Goal: Task Accomplishment & Management: Complete application form

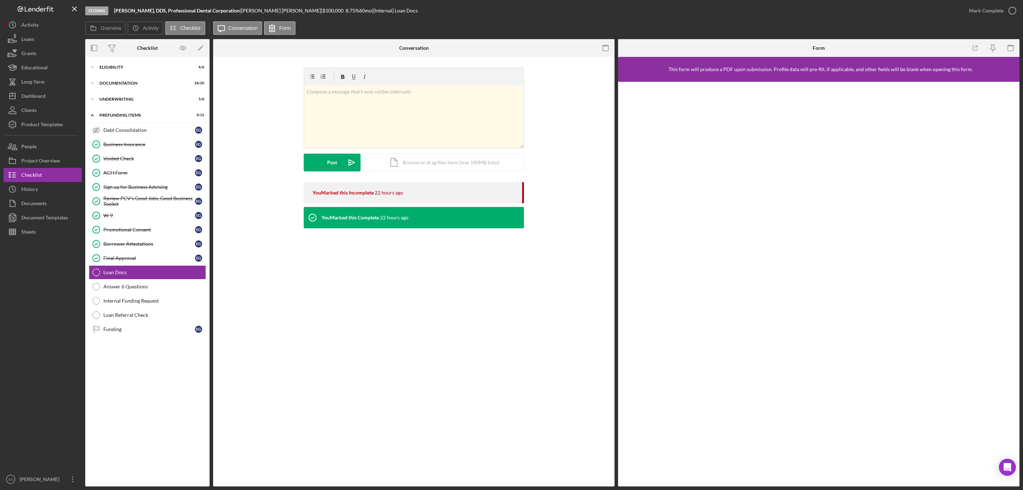
click at [61, 98] on button "Icon/Dashboard Dashboard" at bounding box center [43, 96] width 78 height 14
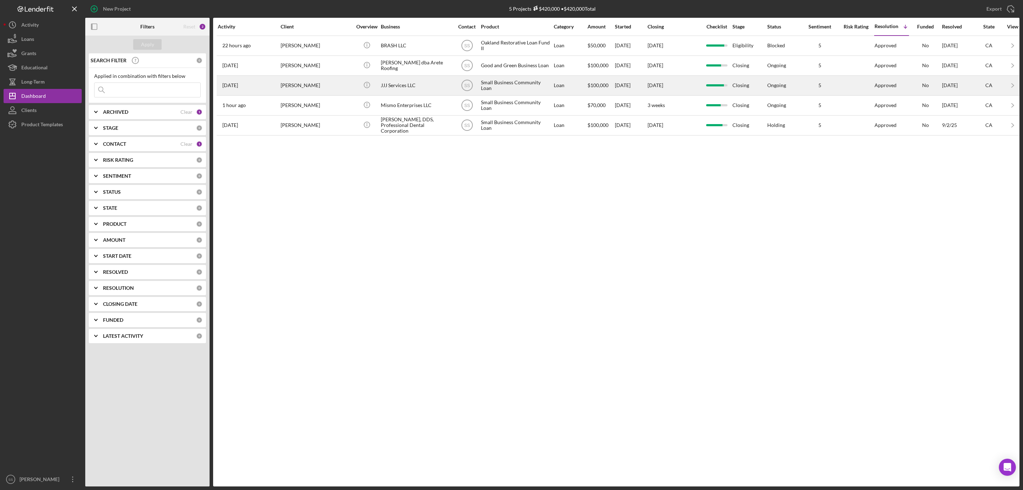
click at [385, 85] on div "JJJ Services LLC" at bounding box center [416, 85] width 71 height 19
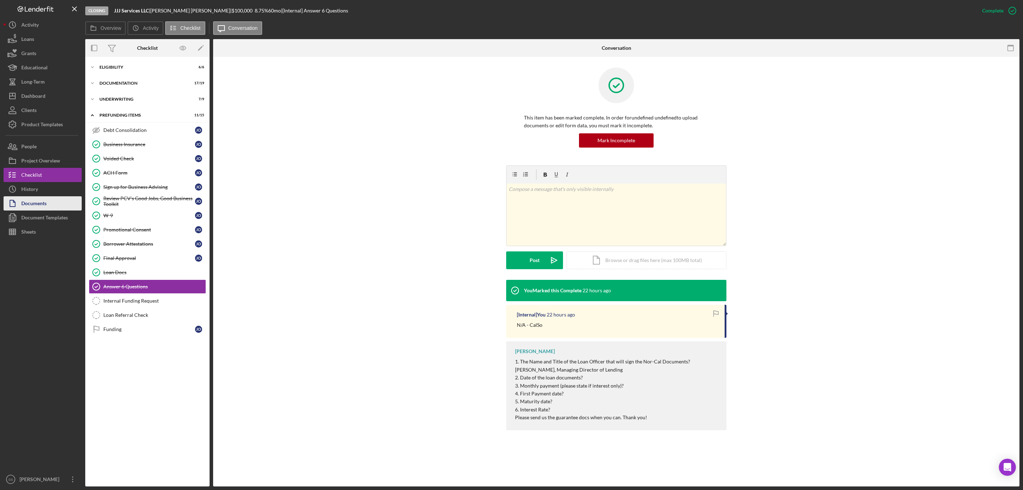
click at [49, 204] on button "Documents" at bounding box center [43, 203] width 78 height 14
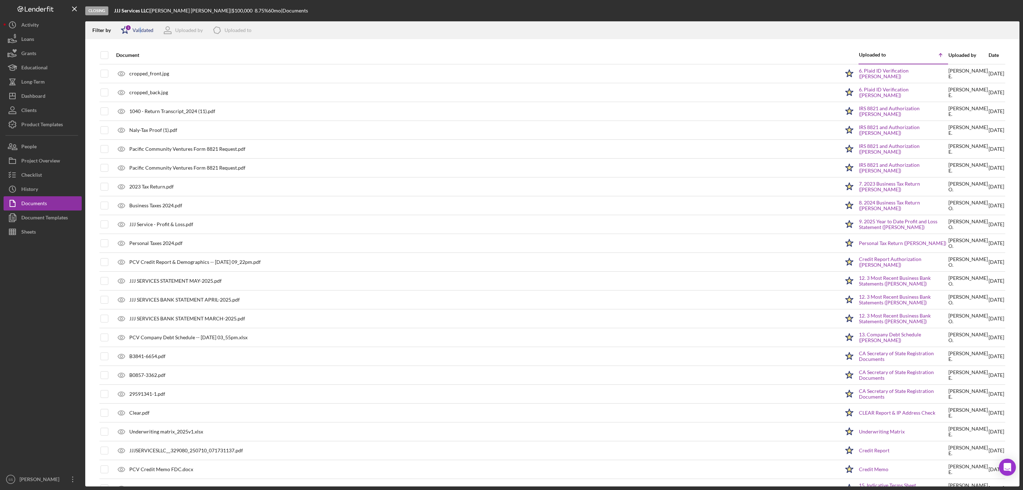
click at [139, 30] on div "Validated" at bounding box center [143, 30] width 21 height 6
click at [124, 64] on input "checkbox" at bounding box center [124, 67] width 7 height 7
checkbox input "true"
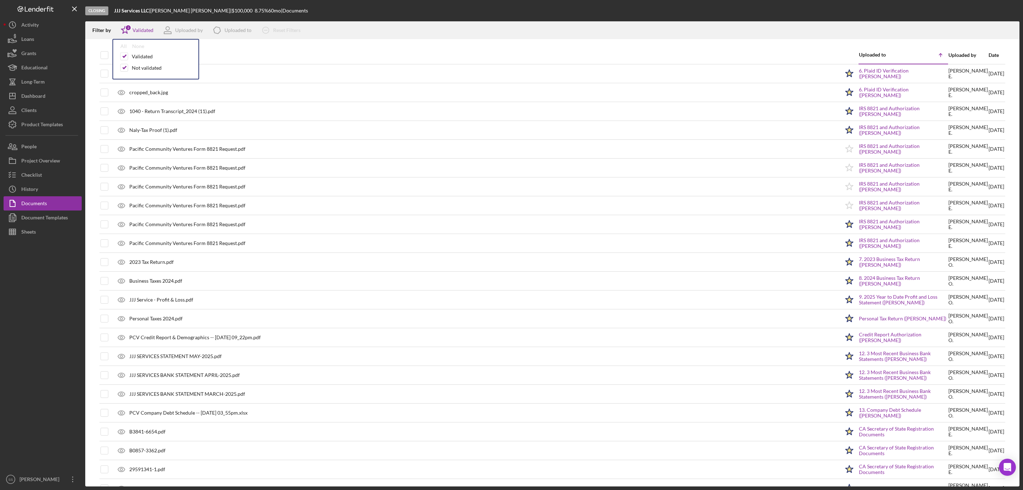
click at [101, 41] on div at bounding box center [552, 42] width 934 height 7
click at [104, 54] on input "checkbox" at bounding box center [104, 55] width 7 height 7
checkbox input "true"
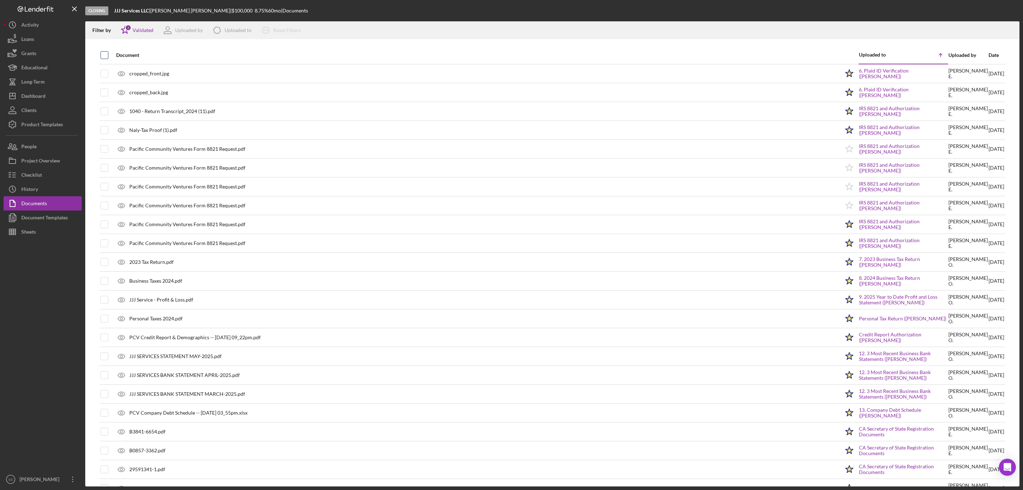
checkbox input "true"
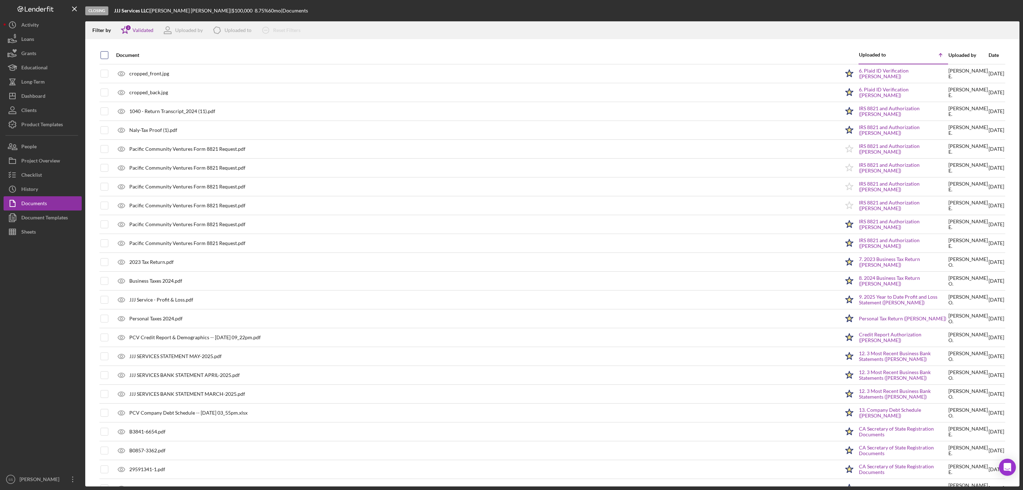
checkbox input "true"
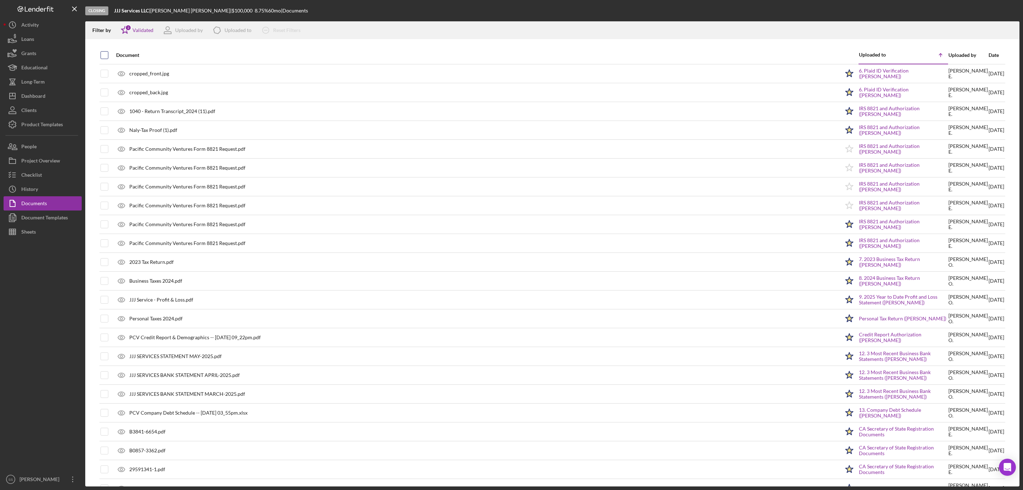
checkbox input "true"
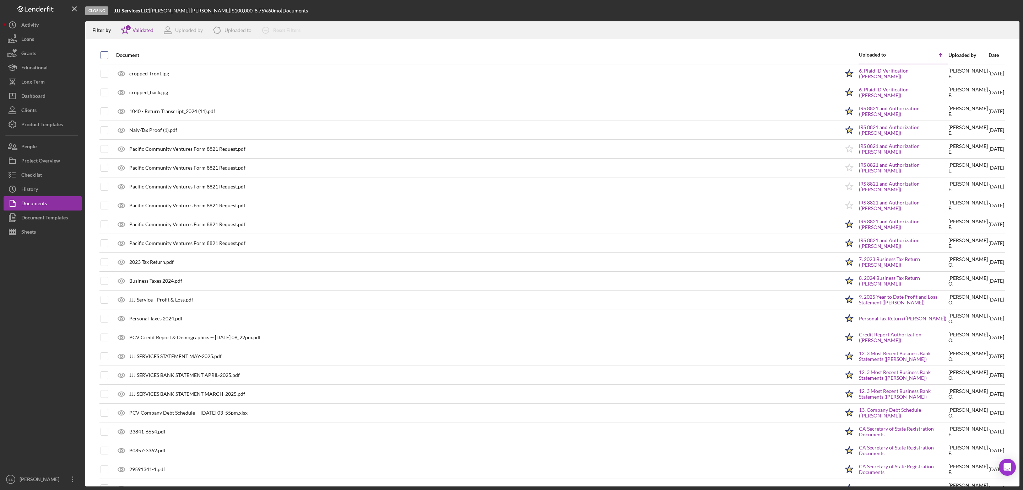
checkbox input "true"
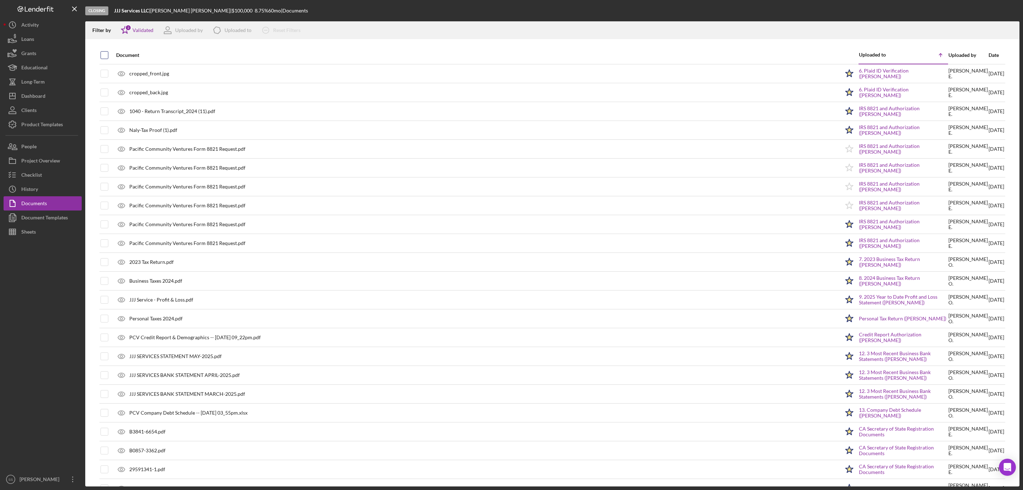
checkbox input "true"
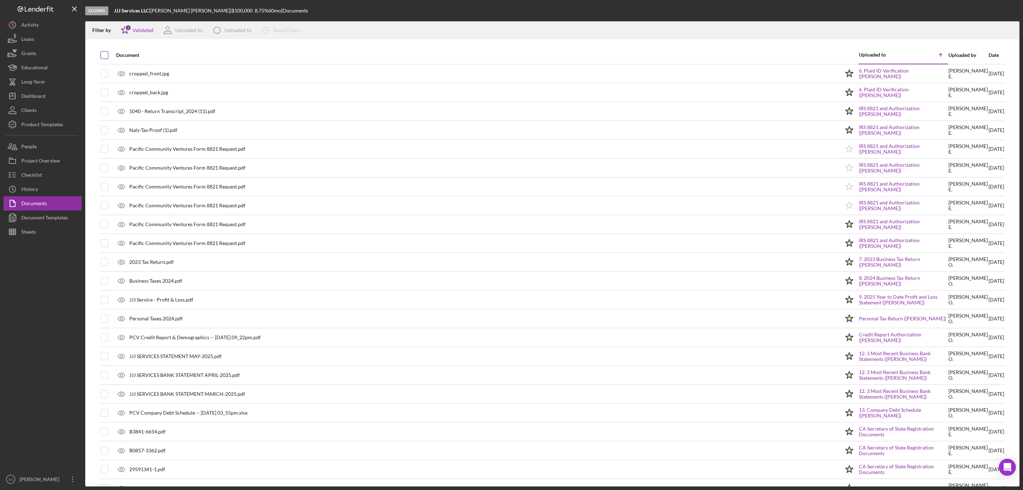
checkbox input "true"
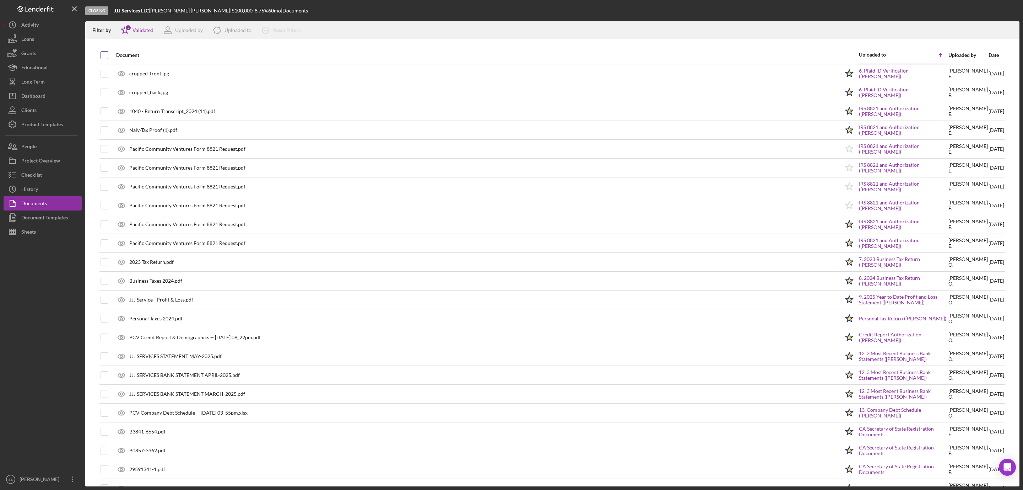
checkbox input "true"
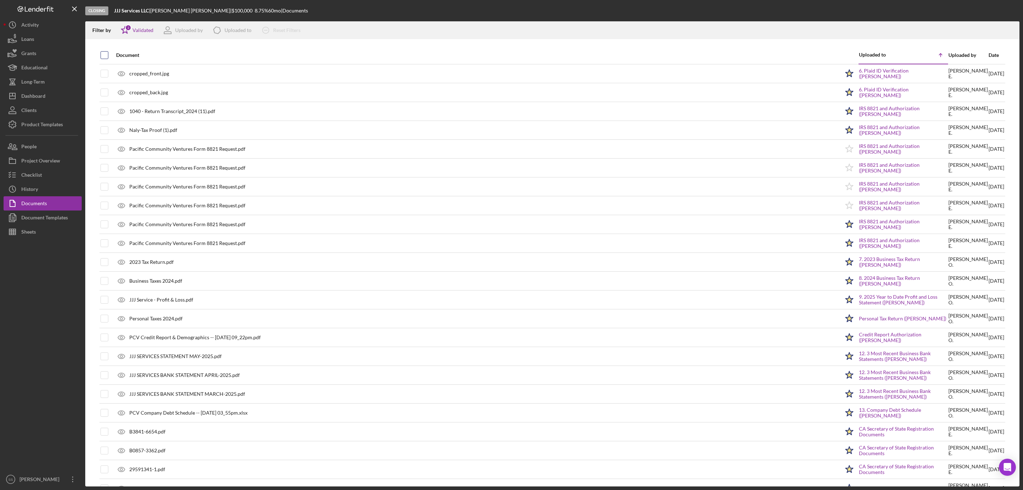
checkbox input "true"
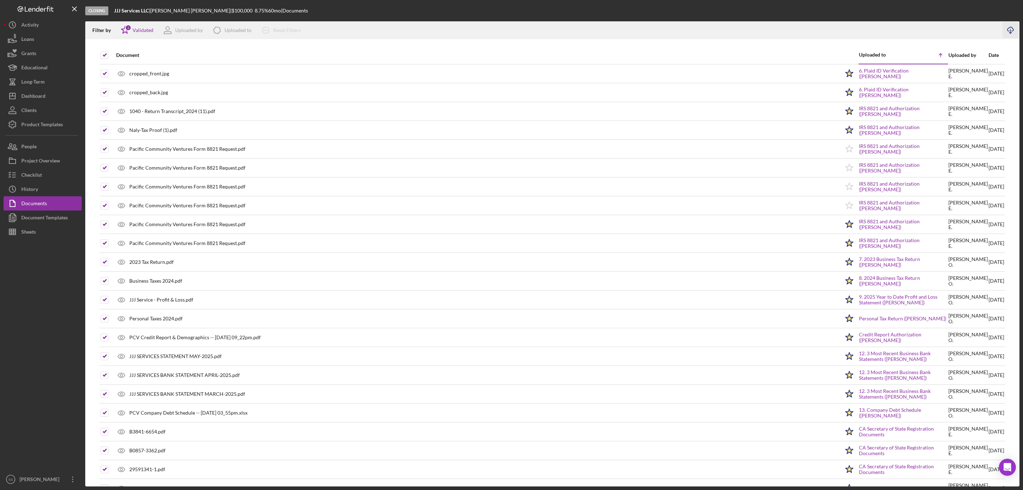
click at [1007, 29] on icon "Icon/Download" at bounding box center [1011, 30] width 16 height 16
click at [10, 177] on polyline "button" at bounding box center [10, 176] width 2 height 1
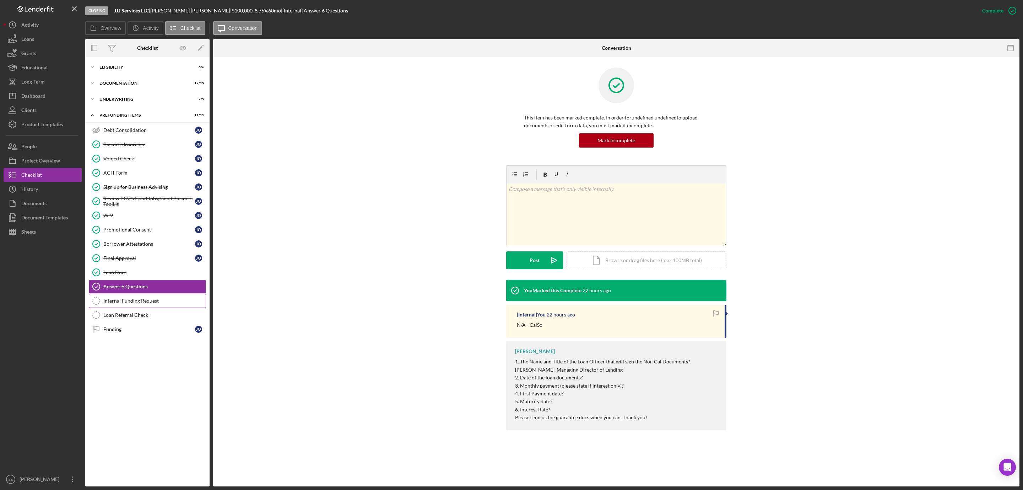
click at [156, 303] on div "Internal Funding Request" at bounding box center [154, 301] width 102 height 6
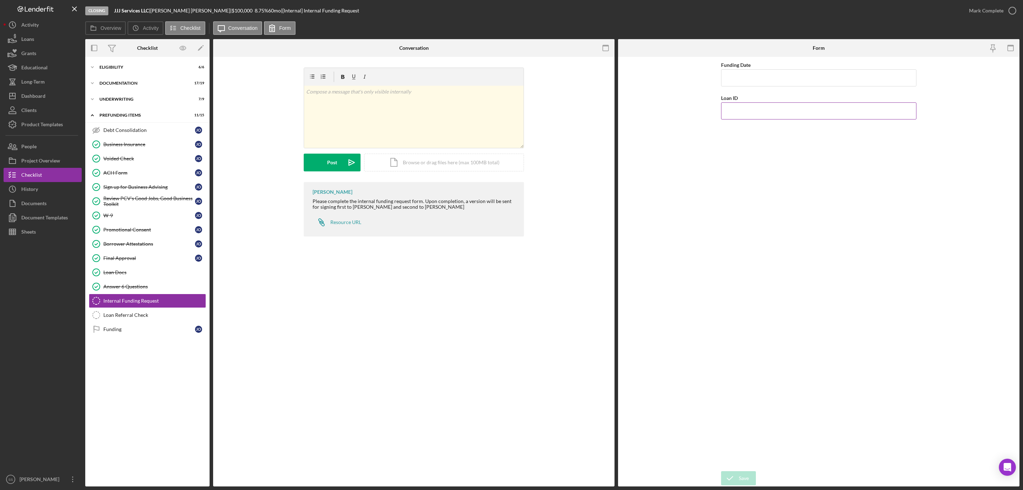
click at [760, 114] on input "Loan ID" at bounding box center [818, 110] width 195 height 17
type input "2025102"
click at [768, 78] on input "Funding Date" at bounding box center [818, 77] width 195 height 17
type input "09/18/2025"
click at [742, 480] on div "Save" at bounding box center [744, 478] width 10 height 14
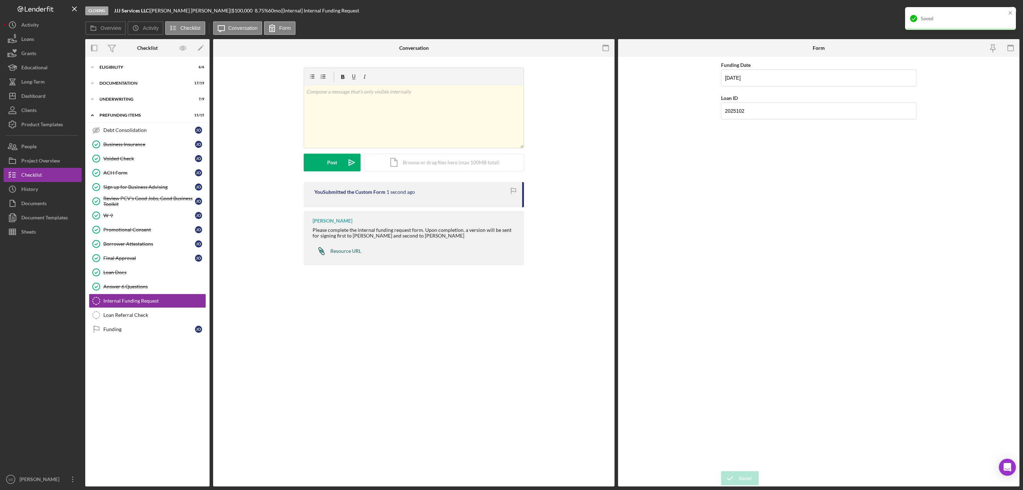
click at [344, 249] on div "Resource URL" at bounding box center [345, 251] width 31 height 6
click at [127, 178] on link "ACH Form ACH Form J O" at bounding box center [147, 173] width 117 height 14
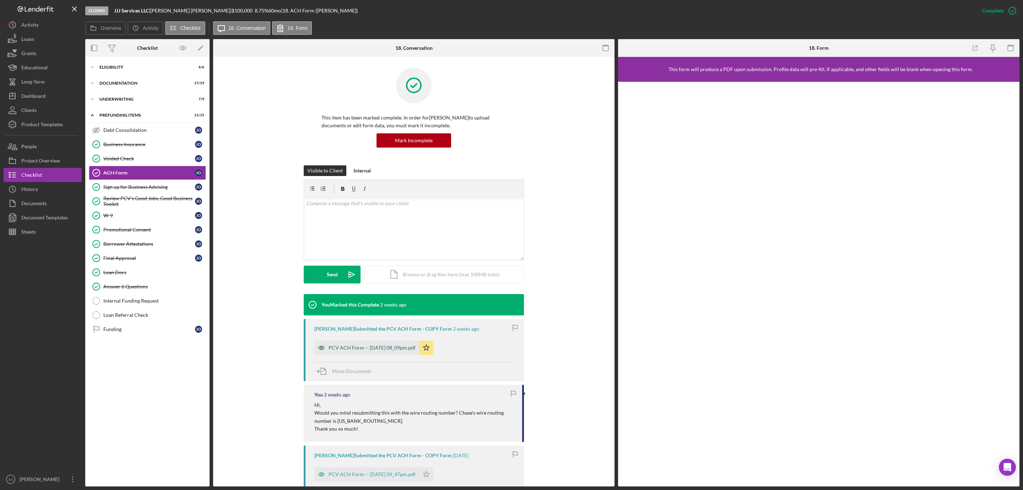
click at [384, 347] on div "PCV ACH Form -- 2025-09-02 08_09pm.pdf" at bounding box center [372, 348] width 87 height 6
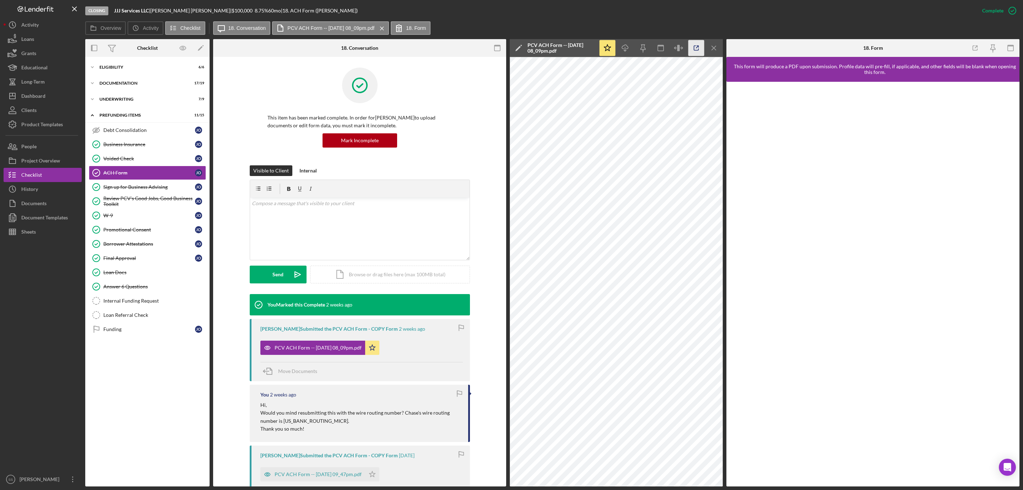
click at [698, 48] on icon "button" at bounding box center [696, 48] width 5 height 5
click at [130, 275] on div "Loan Docs" at bounding box center [154, 272] width 102 height 6
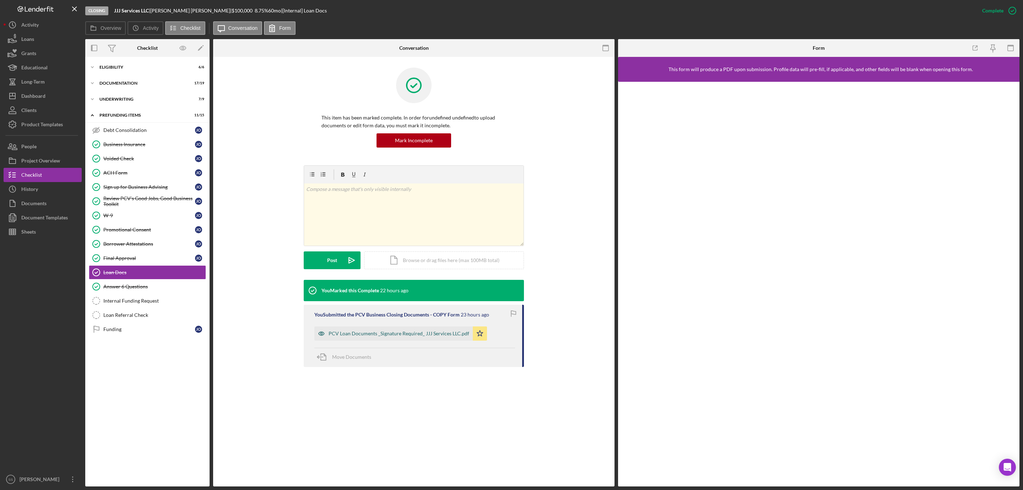
click at [369, 329] on div "PCV Loan Documents _Signature Required_ JJJ Services LLC.pdf" at bounding box center [393, 333] width 158 height 14
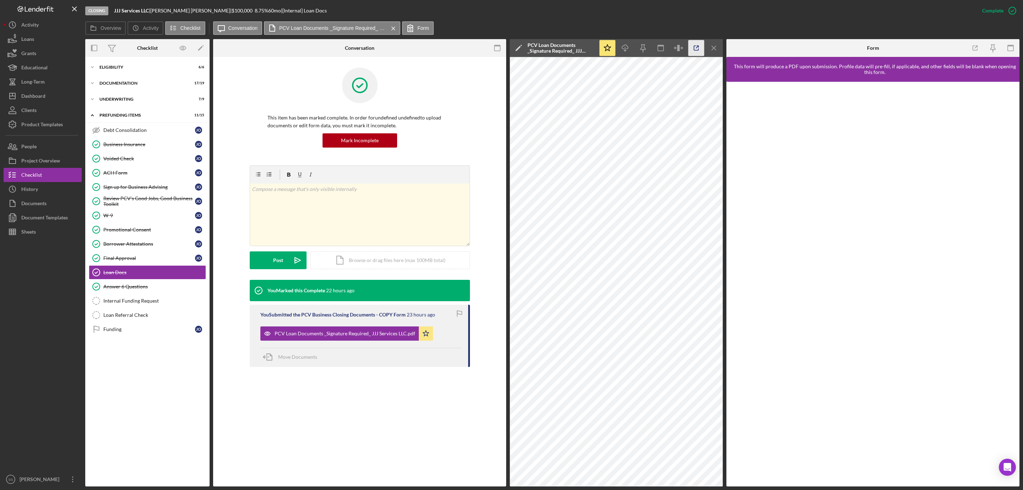
click at [697, 47] on line "button" at bounding box center [697, 47] width 2 height 2
click at [43, 94] on div "Dashboard" at bounding box center [33, 97] width 24 height 16
